Goal: Task Accomplishment & Management: Use online tool/utility

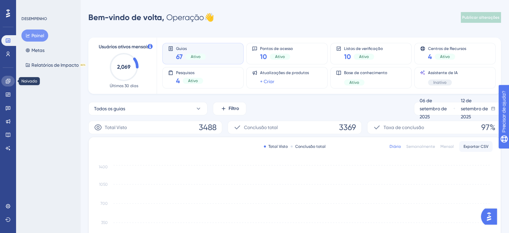
click at [7, 81] on icon at bounding box center [7, 80] width 5 height 5
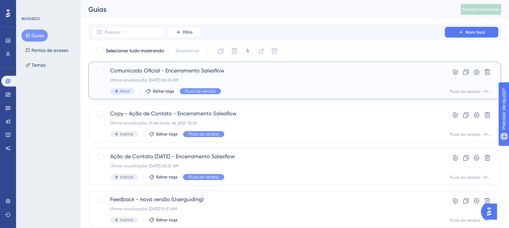
click at [214, 72] on font "Comunicado Oficial - Encerramento Salesflow" at bounding box center [167, 70] width 114 height 6
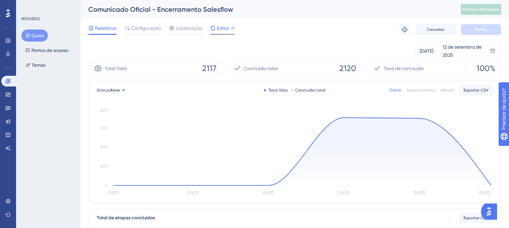
click at [225, 29] on font "Editor" at bounding box center [223, 27] width 12 height 5
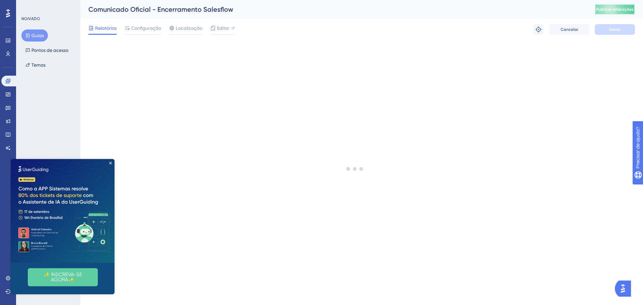
click at [514, 10] on font "Publicar alterações" at bounding box center [615, 9] width 38 height 5
